Goal: Find specific page/section: Find specific page/section

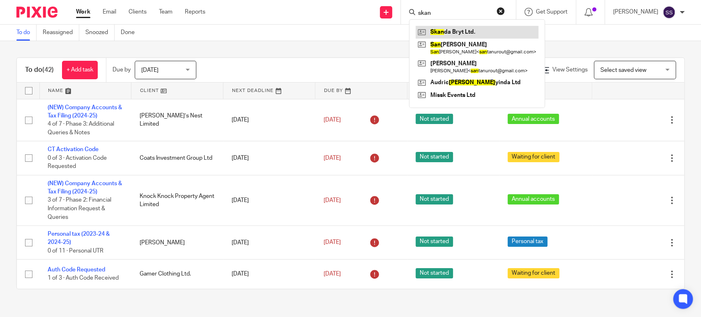
type input "skan"
click at [462, 28] on link at bounding box center [477, 32] width 123 height 12
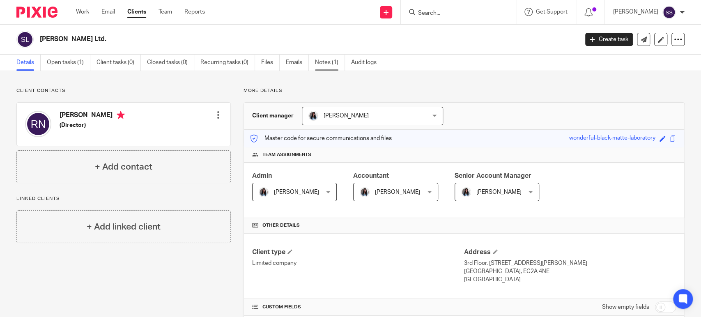
click at [328, 59] on link "Notes (1)" at bounding box center [330, 63] width 30 height 16
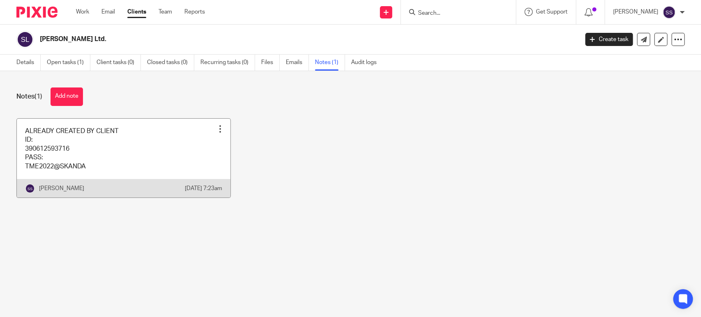
click at [134, 140] on link at bounding box center [124, 158] width 214 height 79
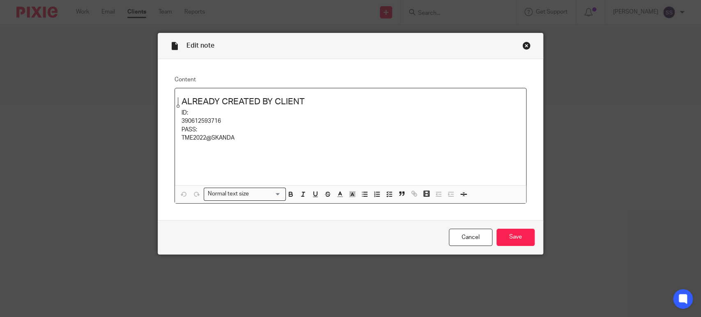
click at [327, 101] on h2 "ALREADY CREATED BY CLIENT" at bounding box center [351, 102] width 338 height 14
click at [275, 137] on p "TME2022@SKANDA" at bounding box center [351, 138] width 338 height 8
click at [238, 153] on p at bounding box center [351, 158] width 338 height 17
click at [523, 48] on div "Close this dialog window" at bounding box center [527, 45] width 8 height 8
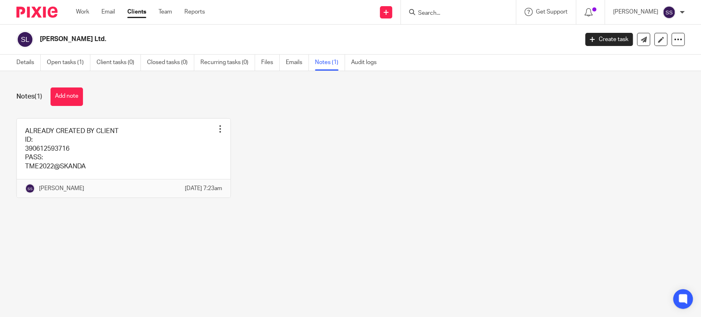
click at [442, 13] on input "Search" at bounding box center [454, 13] width 74 height 7
click at [447, 14] on input "wilt" at bounding box center [454, 13] width 74 height 7
type input "wilton"
click at [453, 30] on link at bounding box center [467, 32] width 102 height 12
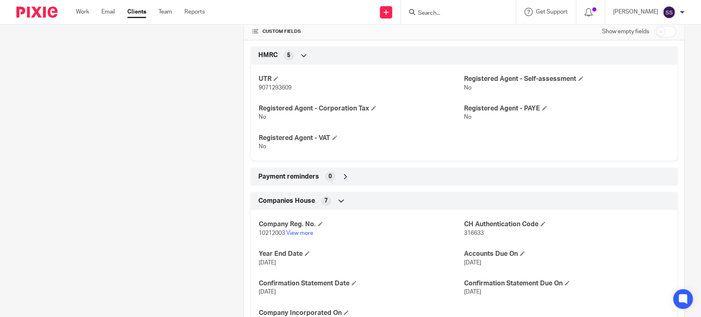
scroll to position [317, 0]
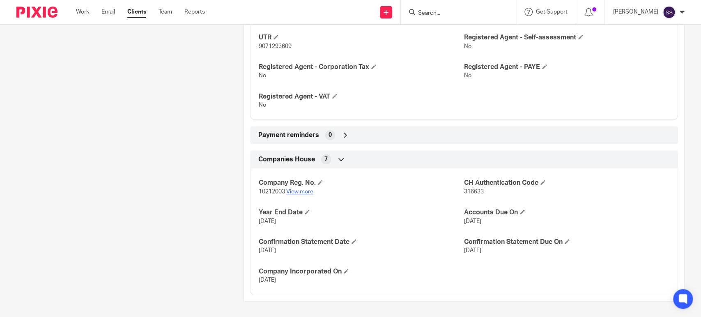
click at [297, 189] on link "View more" at bounding box center [299, 192] width 27 height 6
